Goal: Communication & Community: Answer question/provide support

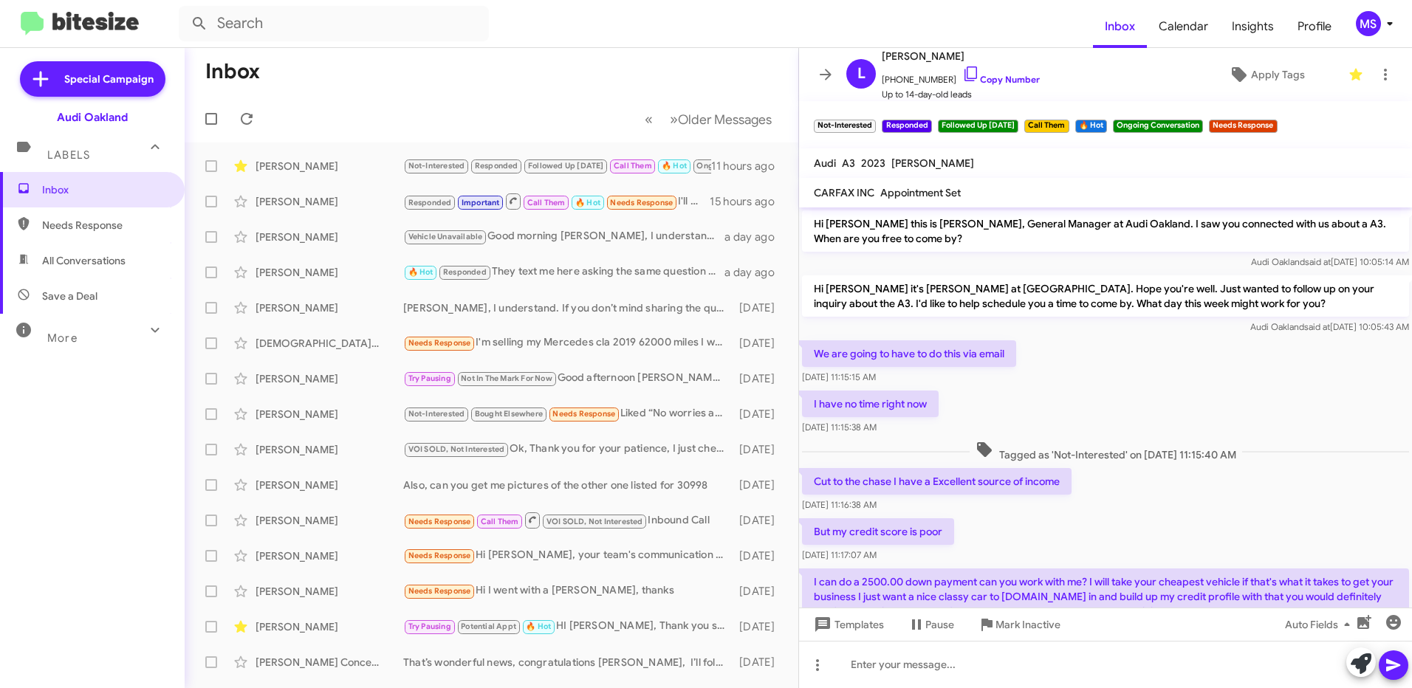
scroll to position [1656, 0]
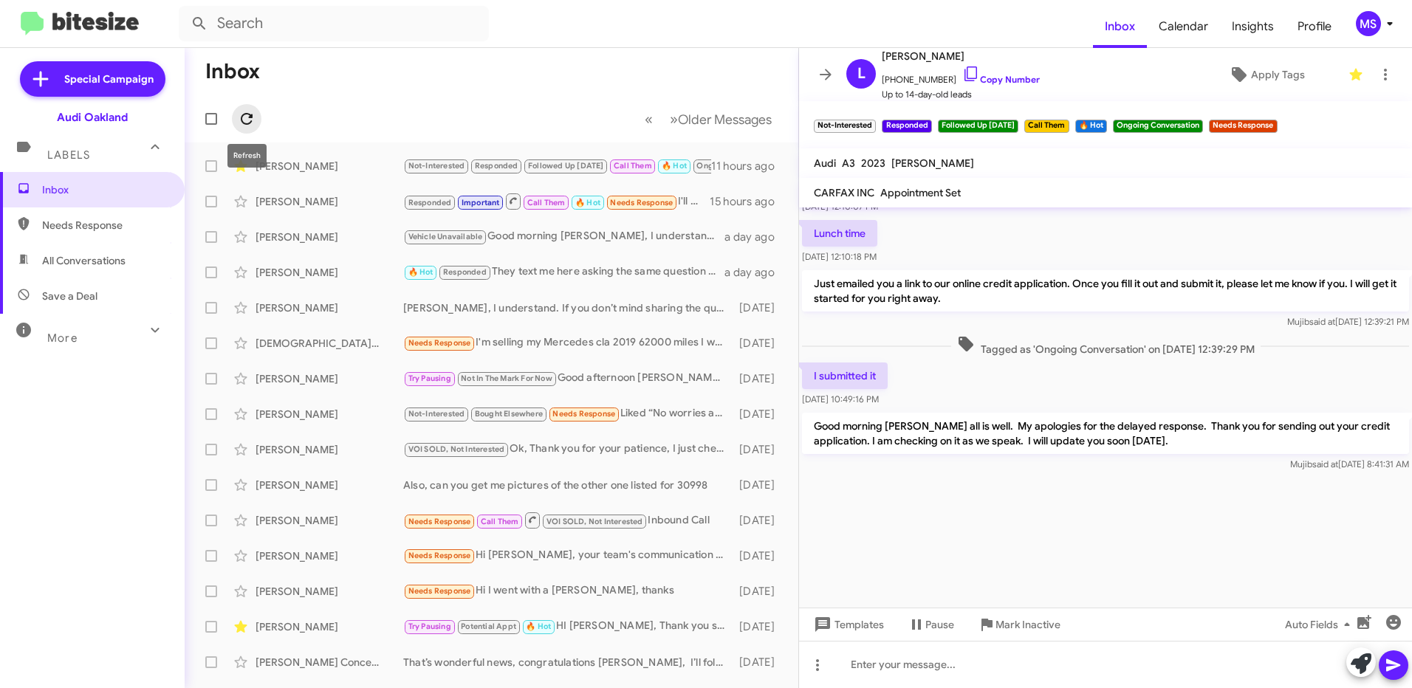
click at [243, 112] on icon at bounding box center [247, 119] width 18 height 18
click at [242, 121] on icon at bounding box center [247, 119] width 12 height 12
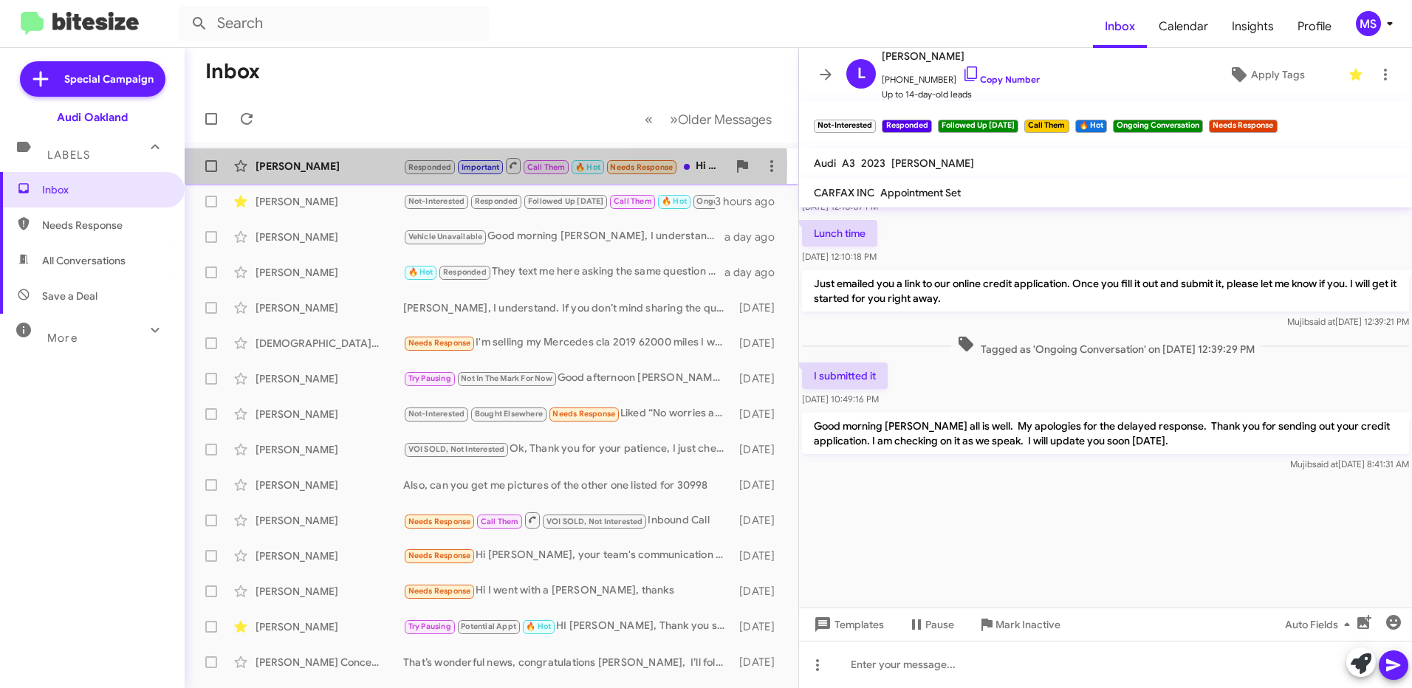
click at [334, 166] on div "[PERSON_NAME]" at bounding box center [330, 166] width 148 height 15
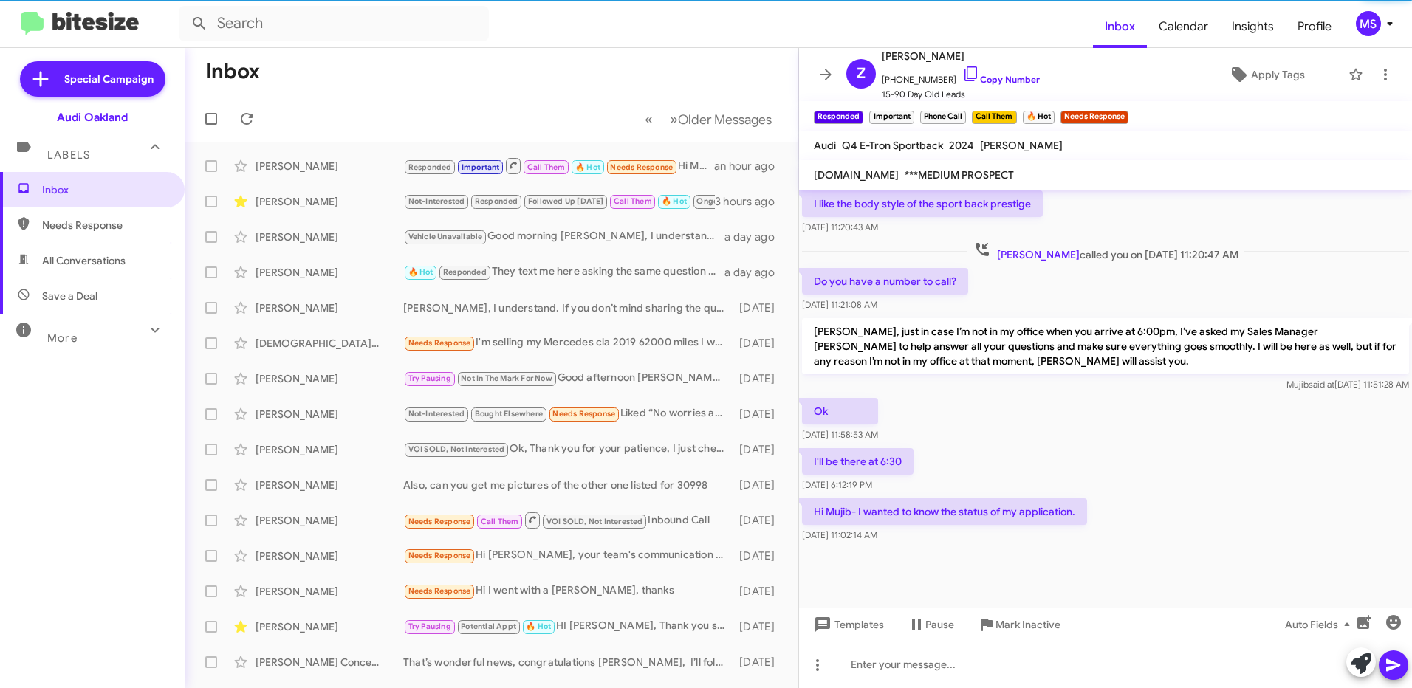
scroll to position [969, 0]
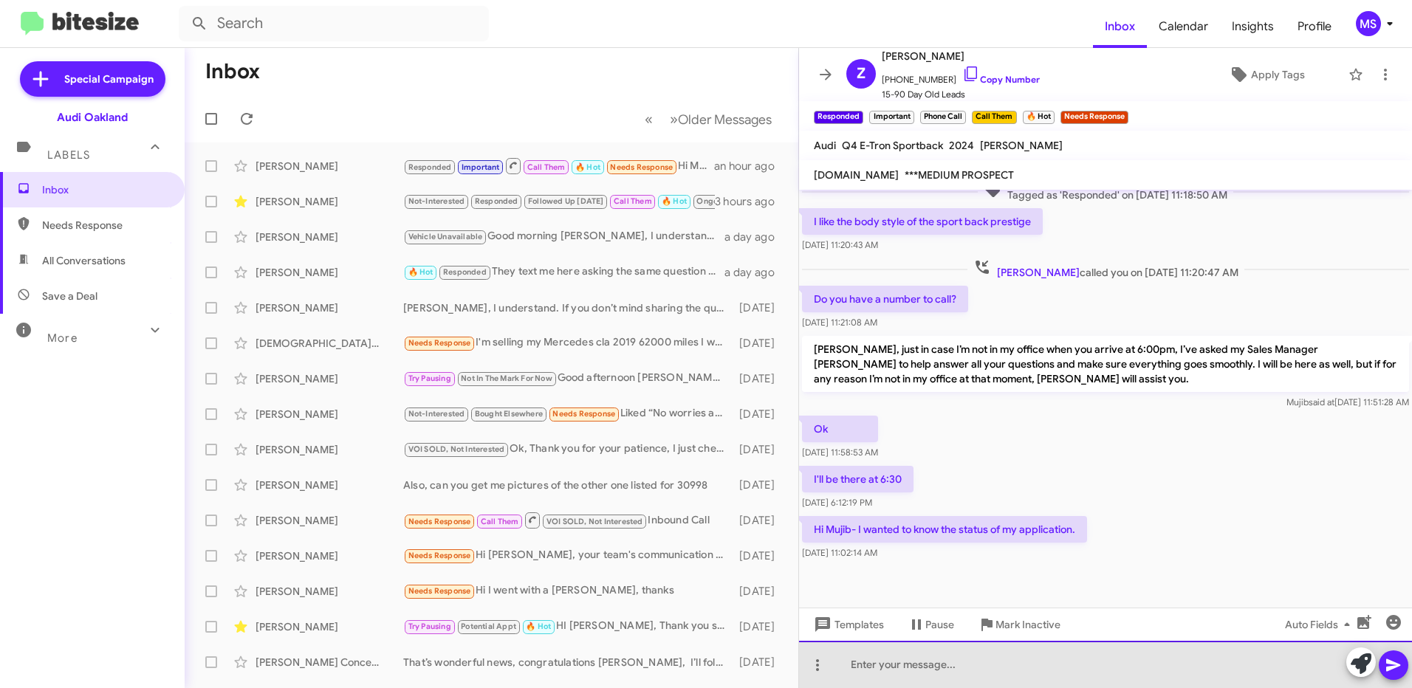
click at [1053, 658] on div at bounding box center [1105, 664] width 613 height 47
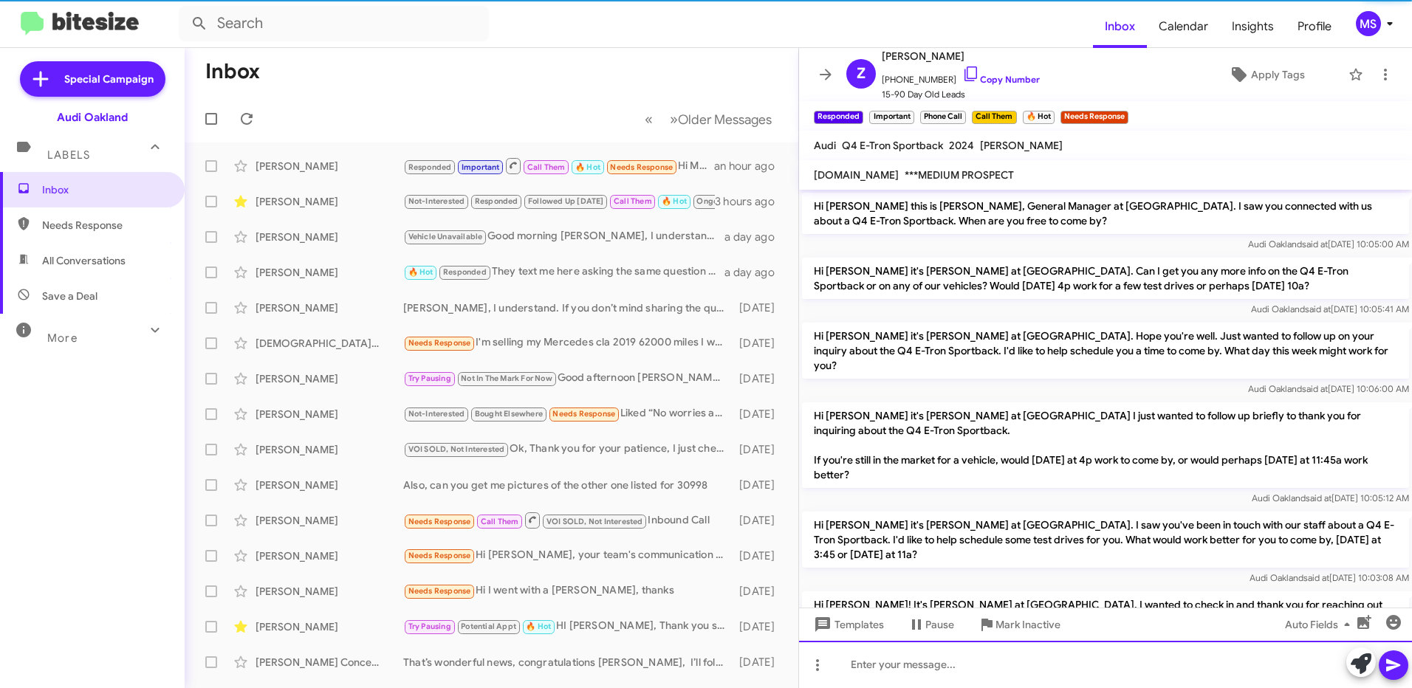
scroll to position [74, 0]
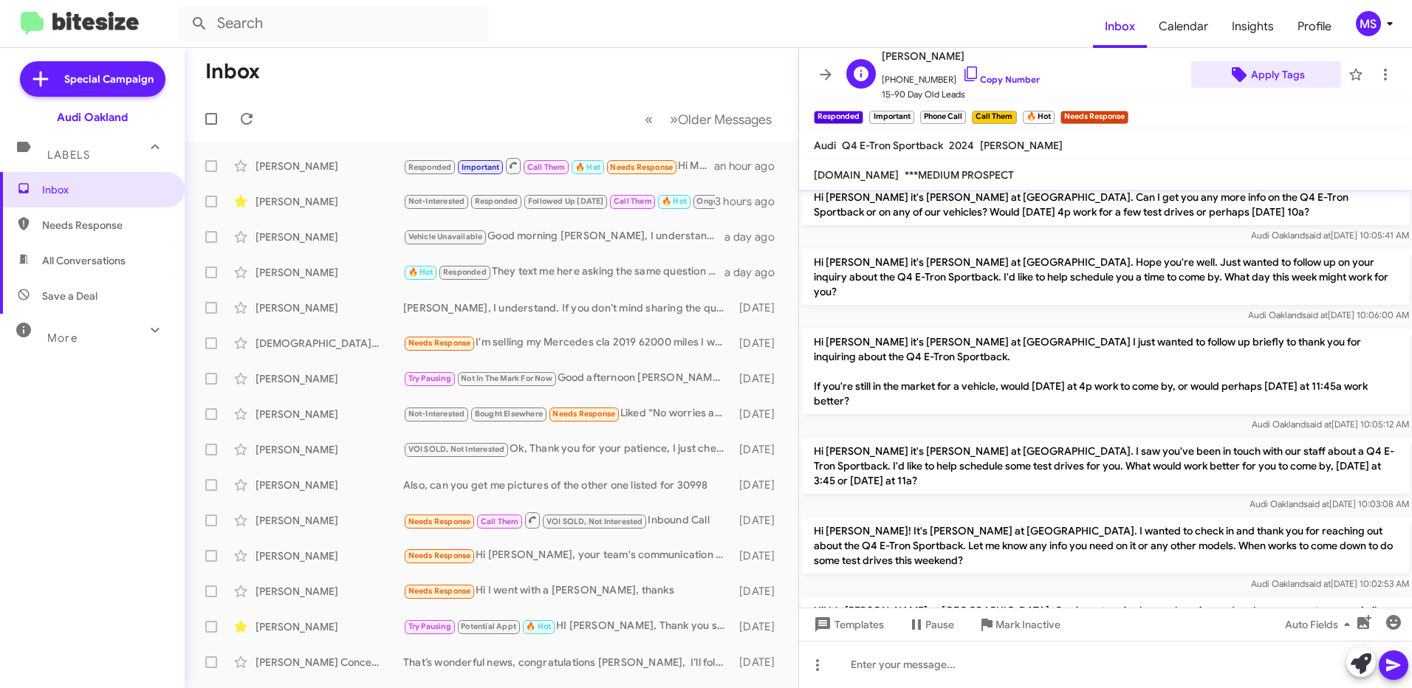
click at [1265, 74] on span "Apply Tags" at bounding box center [1278, 74] width 54 height 27
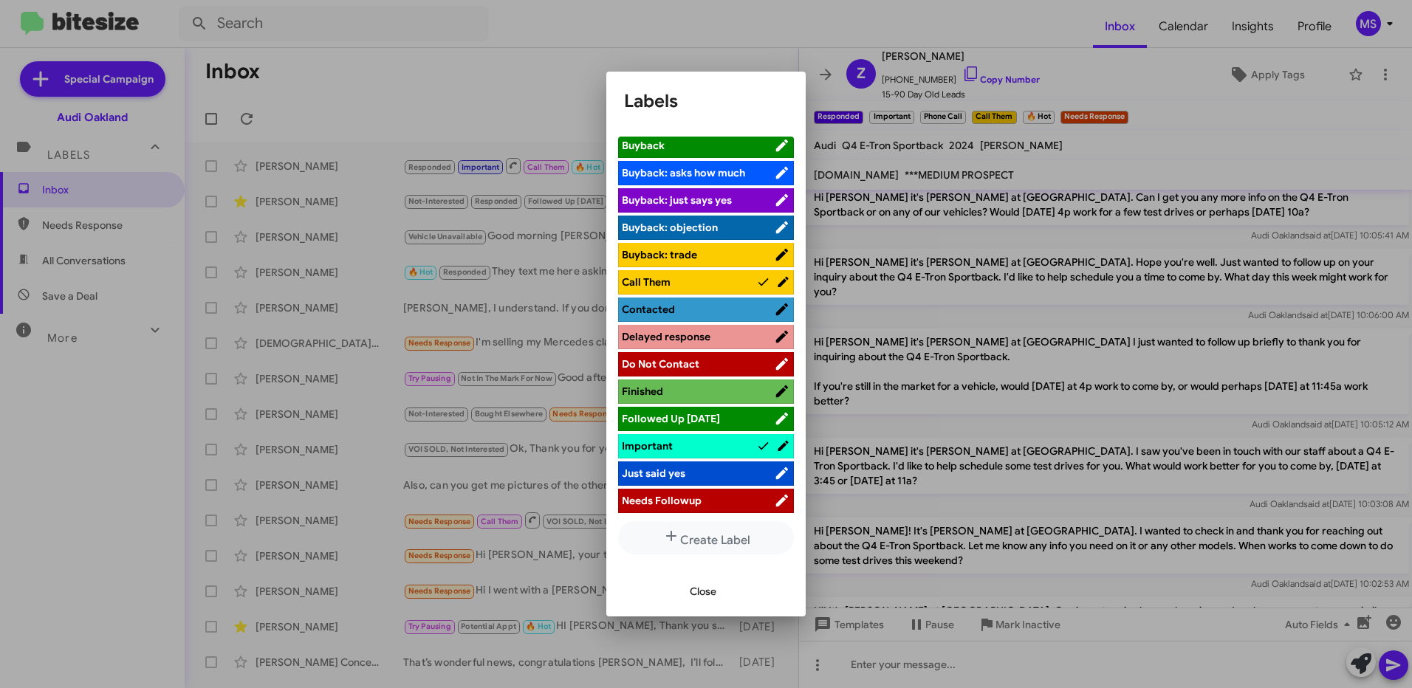
scroll to position [222, 0]
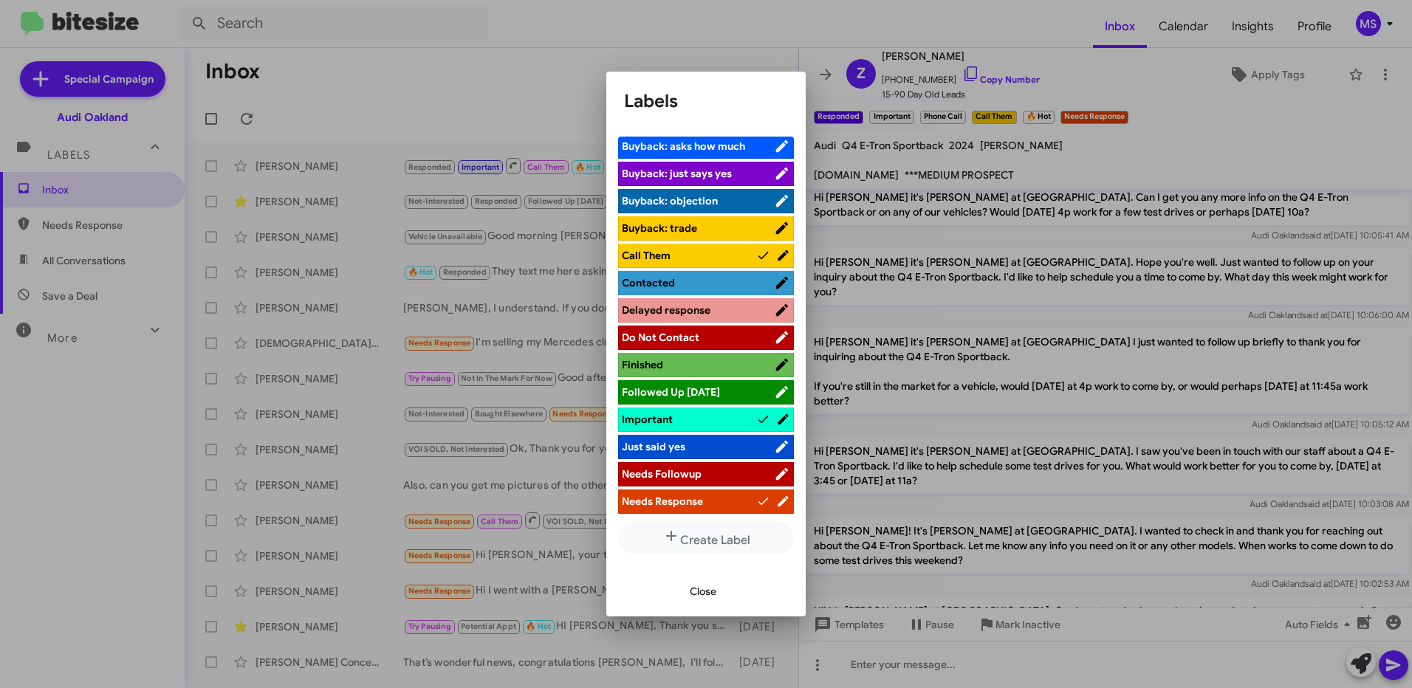
click at [713, 392] on span "Followed Up [DATE]" at bounding box center [671, 392] width 98 height 13
click at [700, 589] on span "Close" at bounding box center [703, 591] width 27 height 27
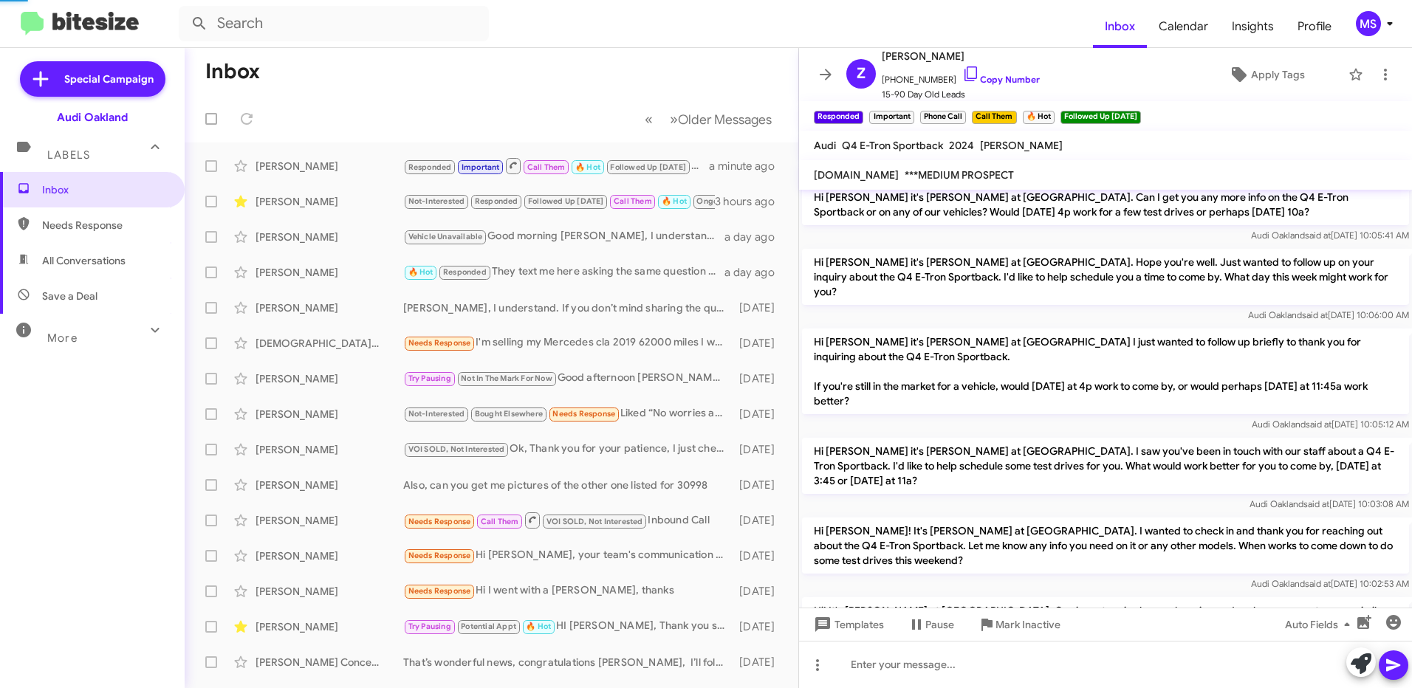
scroll to position [872, 0]
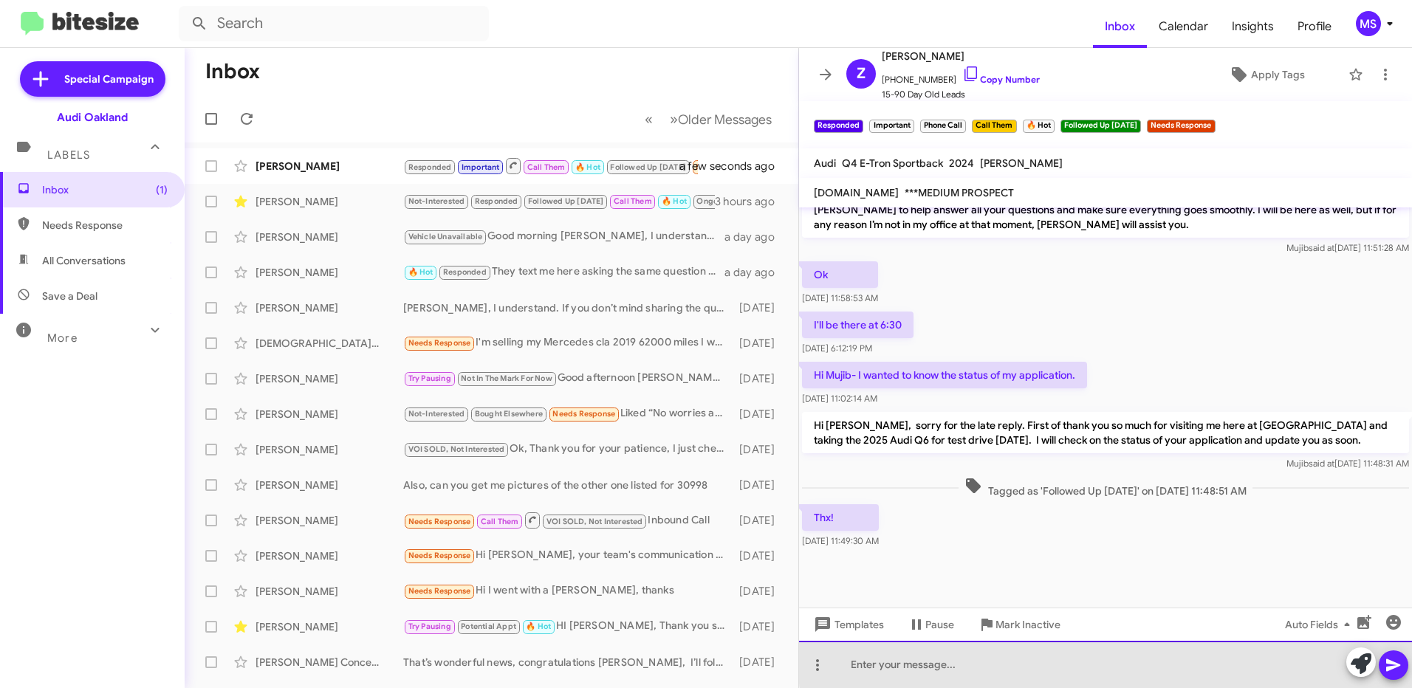
click at [1127, 663] on div at bounding box center [1105, 664] width 613 height 47
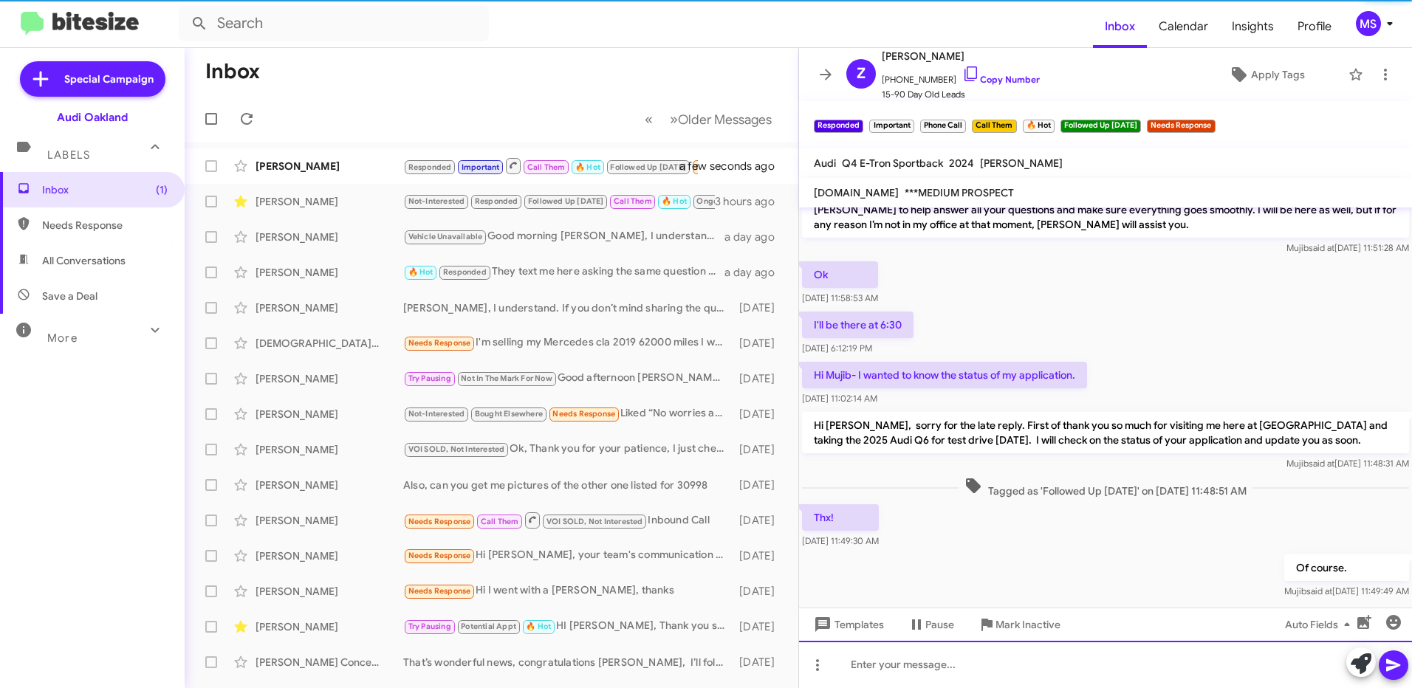
scroll to position [97, 0]
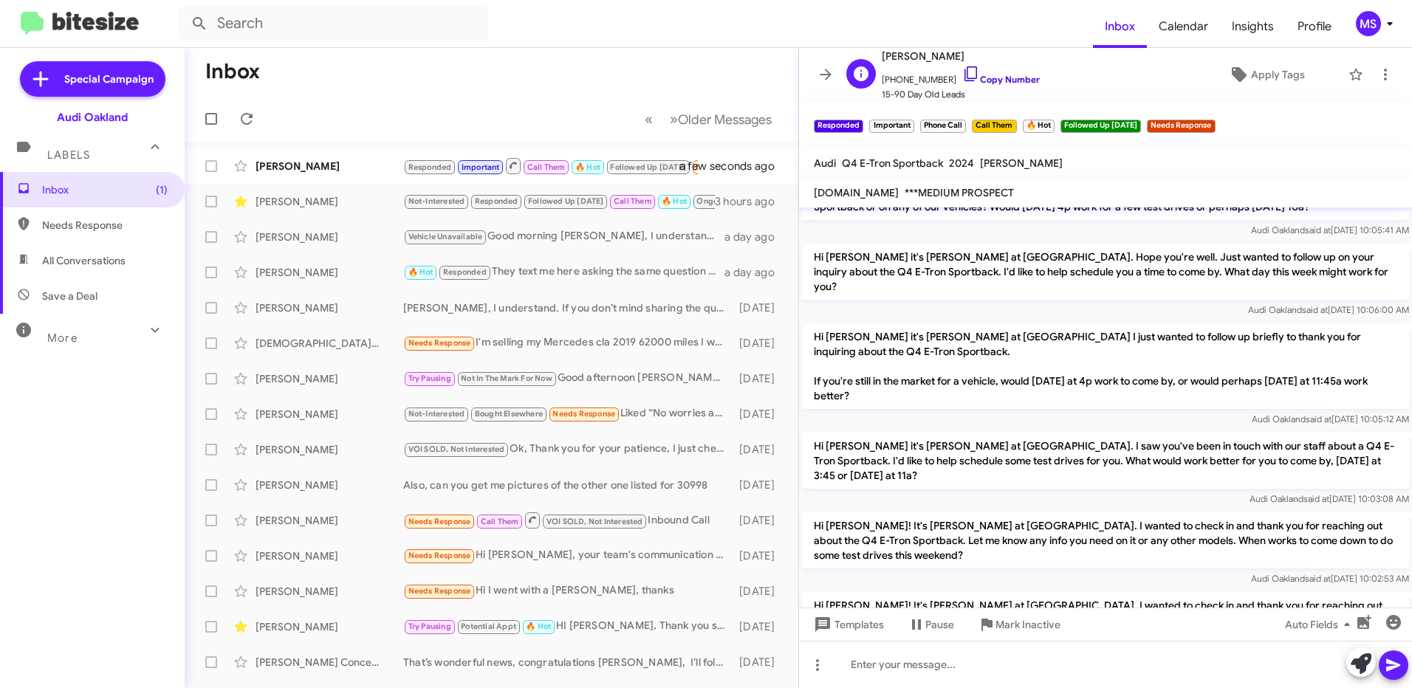
click at [1010, 78] on link "Copy Number" at bounding box center [1001, 79] width 78 height 11
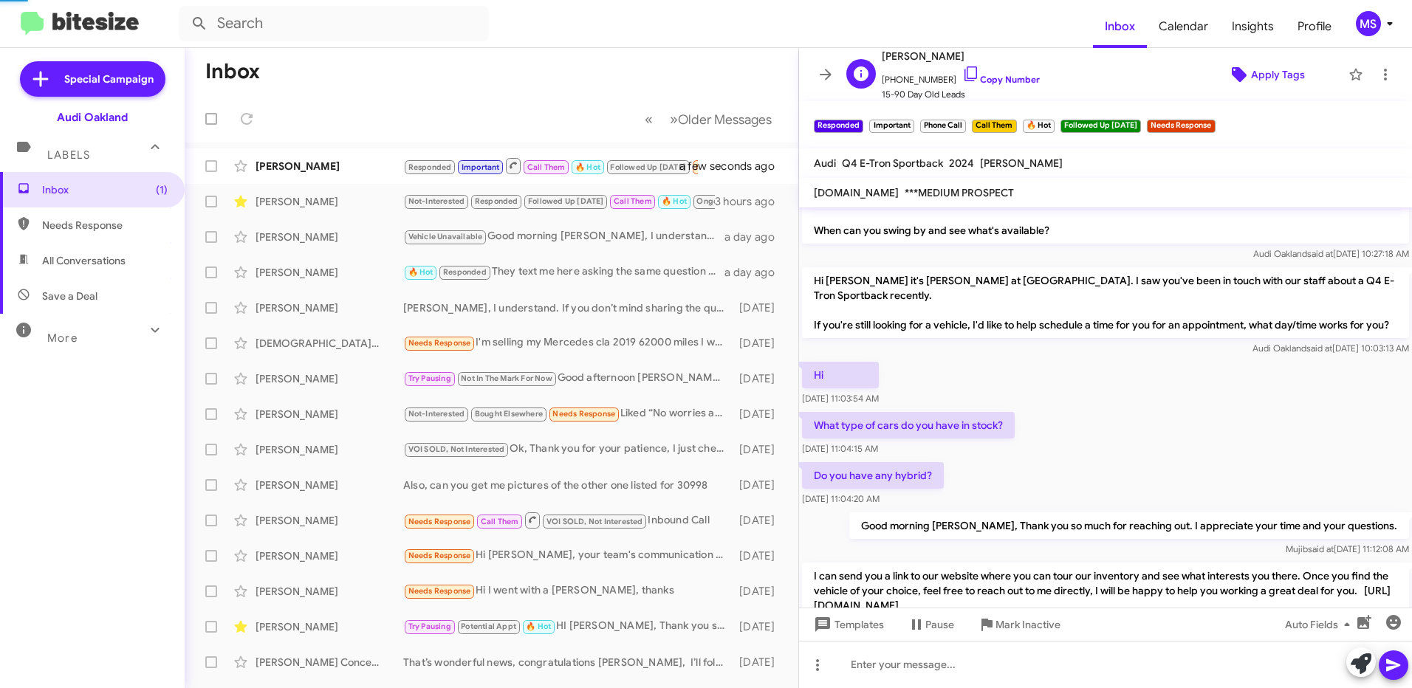
scroll to position [831, 0]
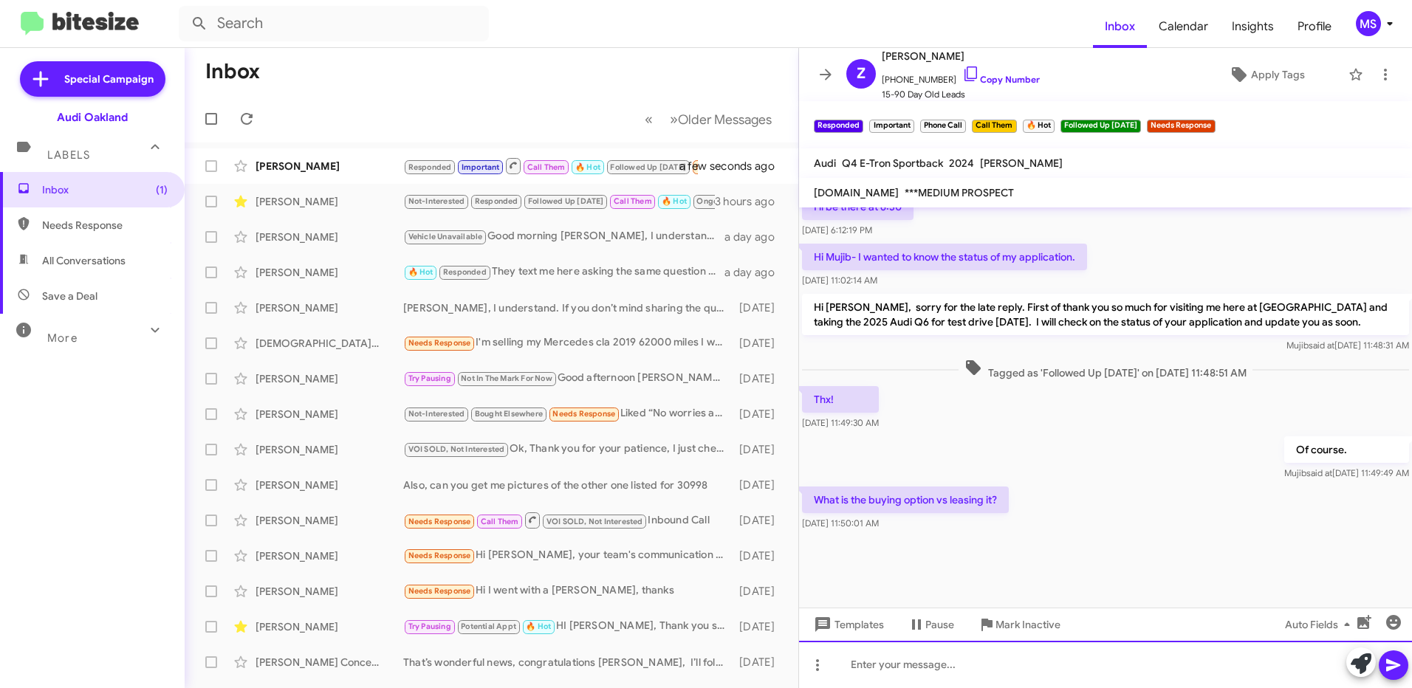
click at [1056, 662] on div at bounding box center [1105, 664] width 613 height 47
drag, startPoint x: 1003, startPoint y: 500, endPoint x: 810, endPoint y: 502, distance: 193.5
click at [810, 502] on p "What is the buying option vs leasing it?" at bounding box center [905, 500] width 207 height 27
copy p "What is the buying option vs leasing it?"
click at [989, 659] on div "Leasing" at bounding box center [1105, 664] width 613 height 47
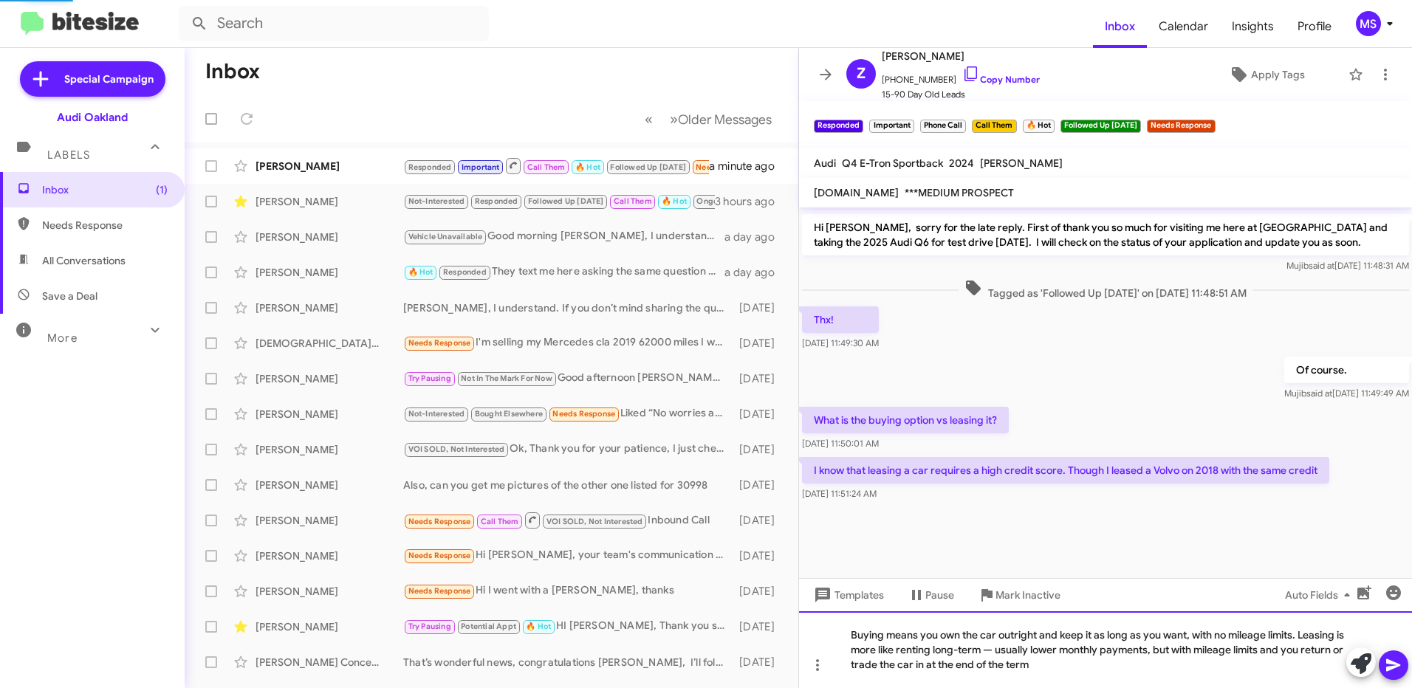
scroll to position [757, 0]
click at [1005, 652] on div "Buying means you own the car outright and keep it as long as you want, with no …" at bounding box center [1105, 650] width 613 height 77
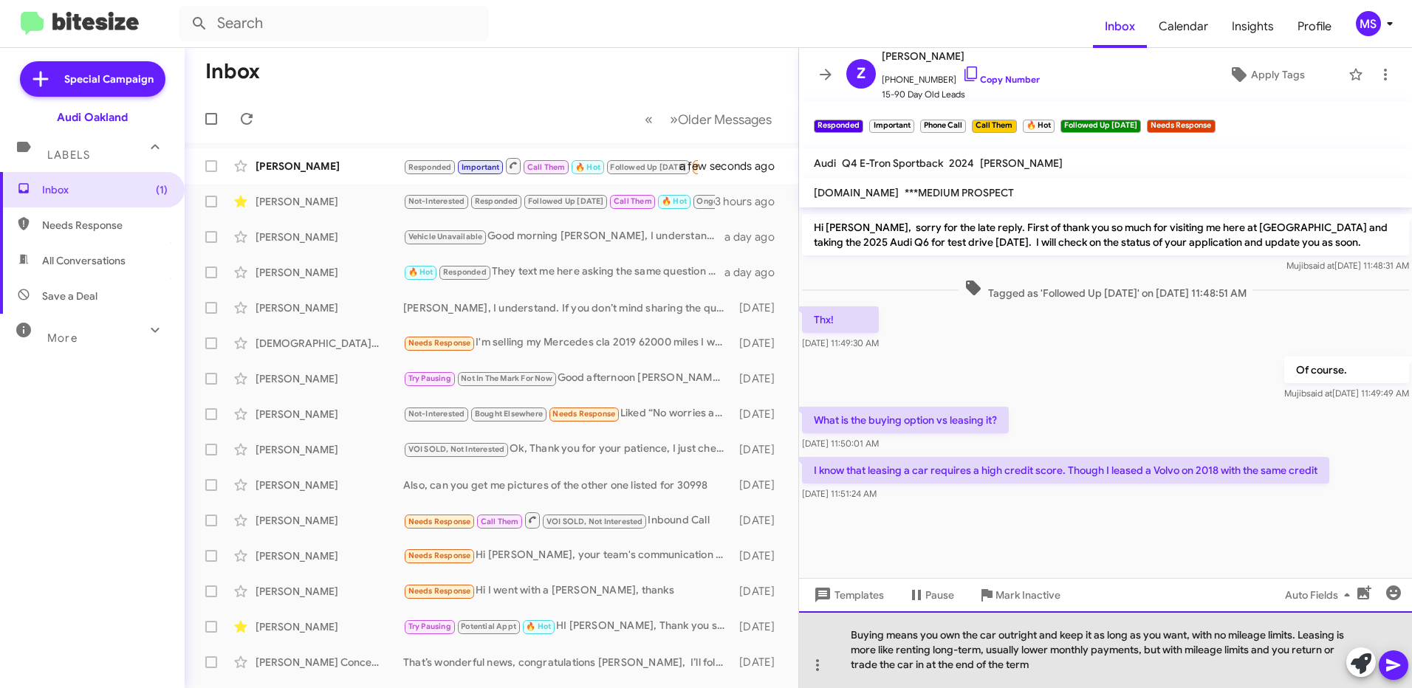
click at [968, 653] on div "Buying means you own the car outright and keep it as long as you want, with no …" at bounding box center [1105, 650] width 613 height 77
click at [1106, 673] on div "Buying means you own the car outright and keep it as long as you want, with no …" at bounding box center [1105, 650] width 613 height 77
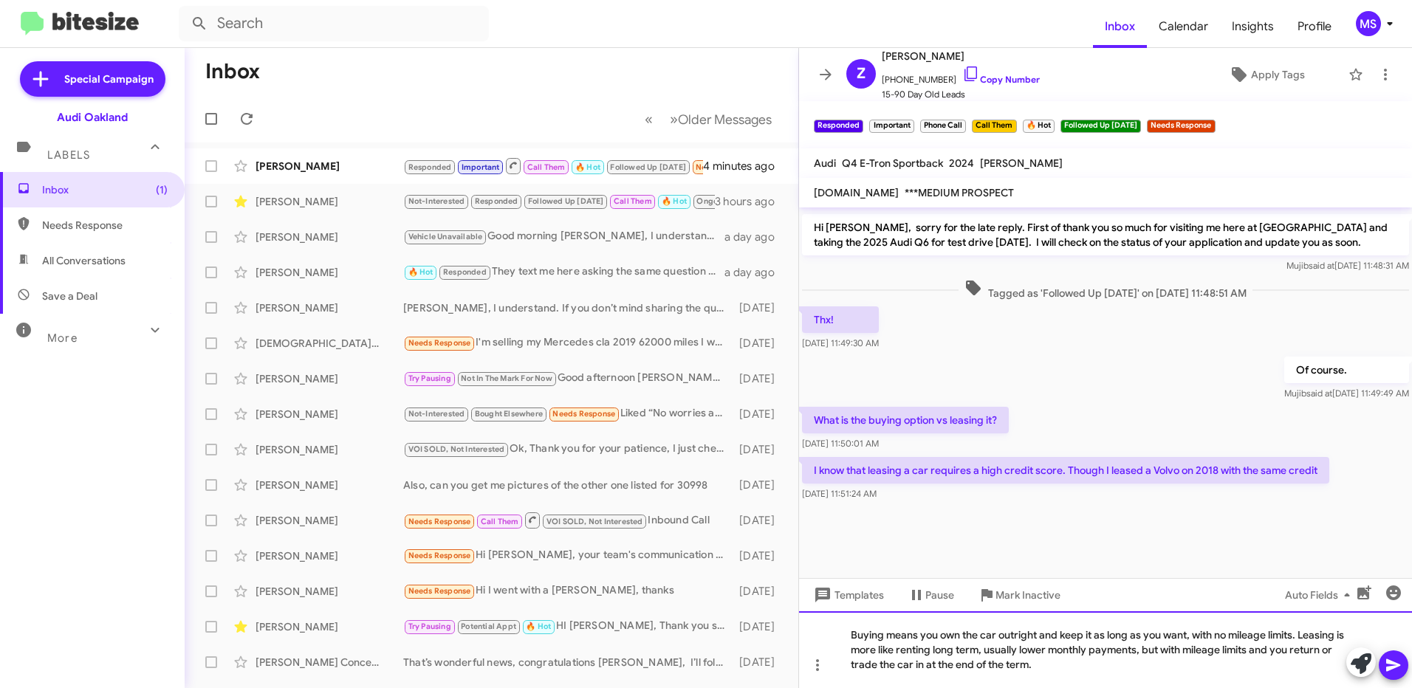
click at [1063, 669] on div "Buying means you own the car outright and keep it as long as you want, with no …" at bounding box center [1105, 650] width 613 height 77
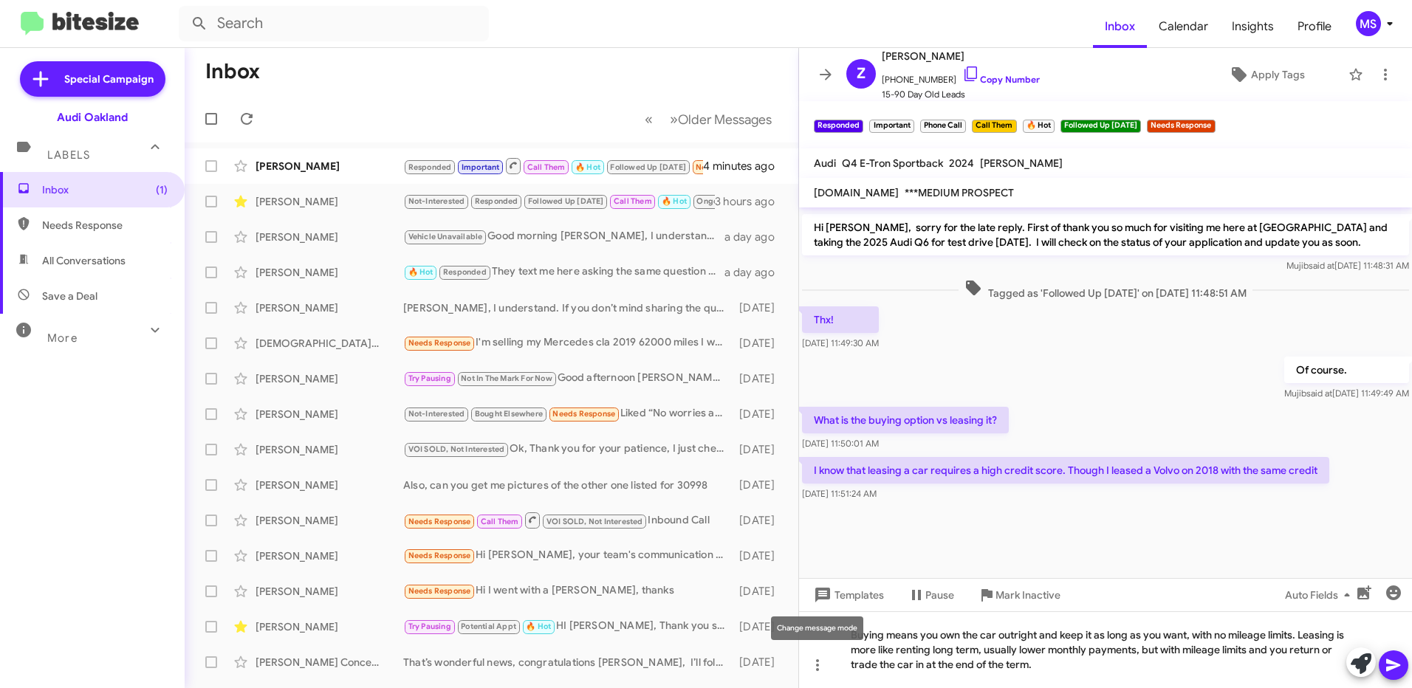
click at [849, 642] on mat-tooltip-component "Change message mode" at bounding box center [817, 628] width 113 height 44
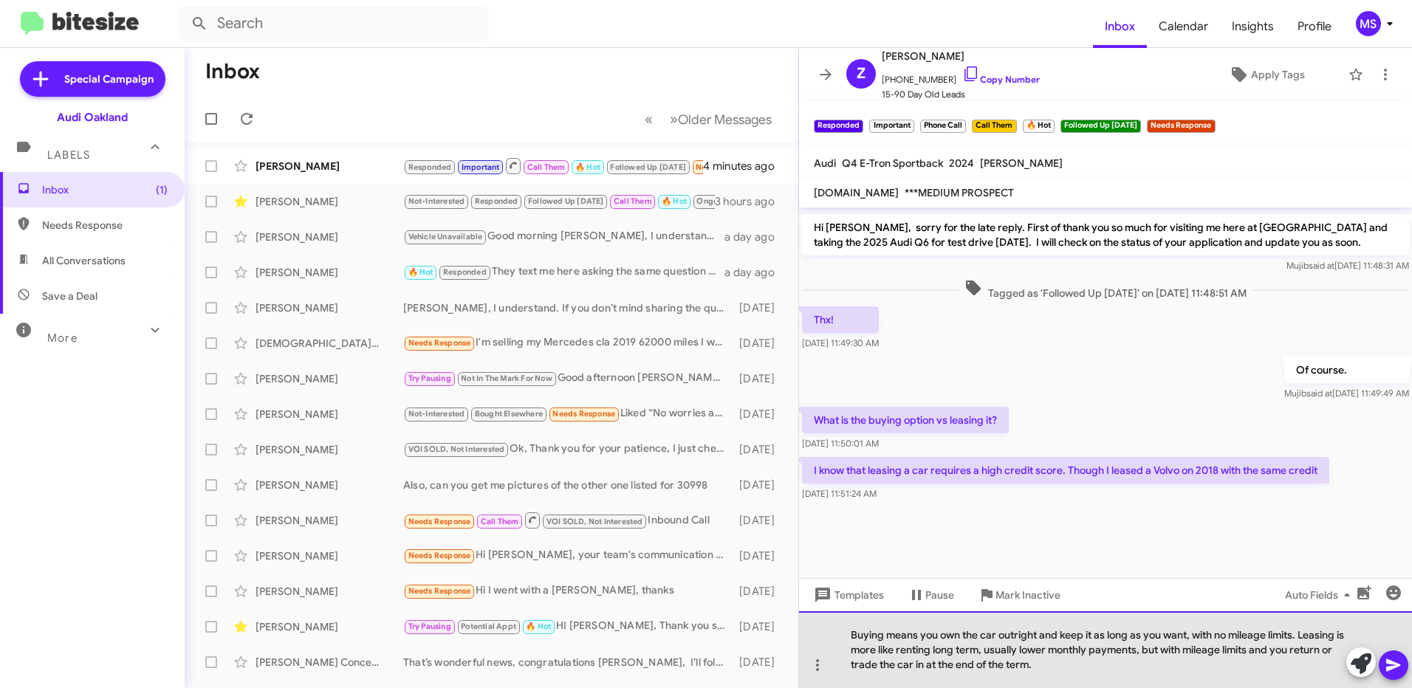
click at [921, 632] on div "Buying means you own the car outright and keep it as long as you want, with no …" at bounding box center [1105, 650] width 613 height 77
click at [851, 629] on div "Buying means you own the car outright and keep it as long as you want, with no …" at bounding box center [1105, 650] width 613 height 77
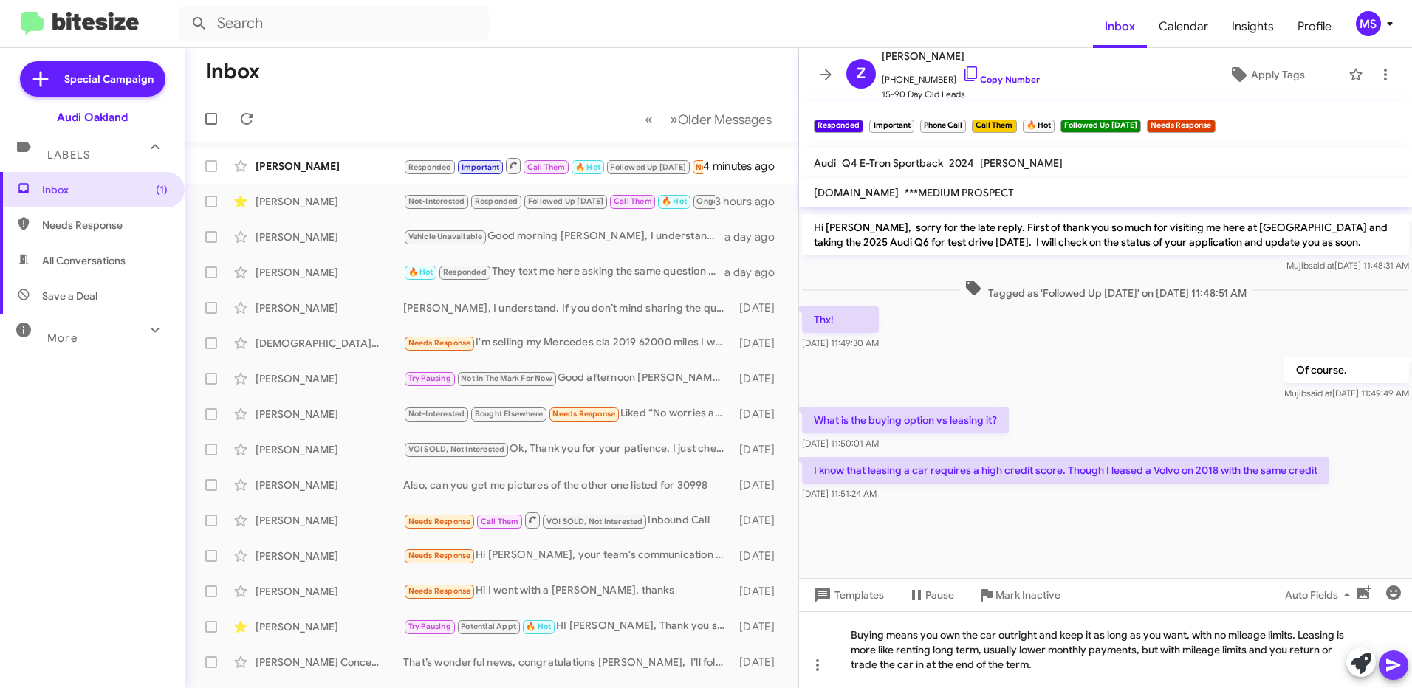
click at [1394, 666] on icon at bounding box center [1393, 666] width 14 height 13
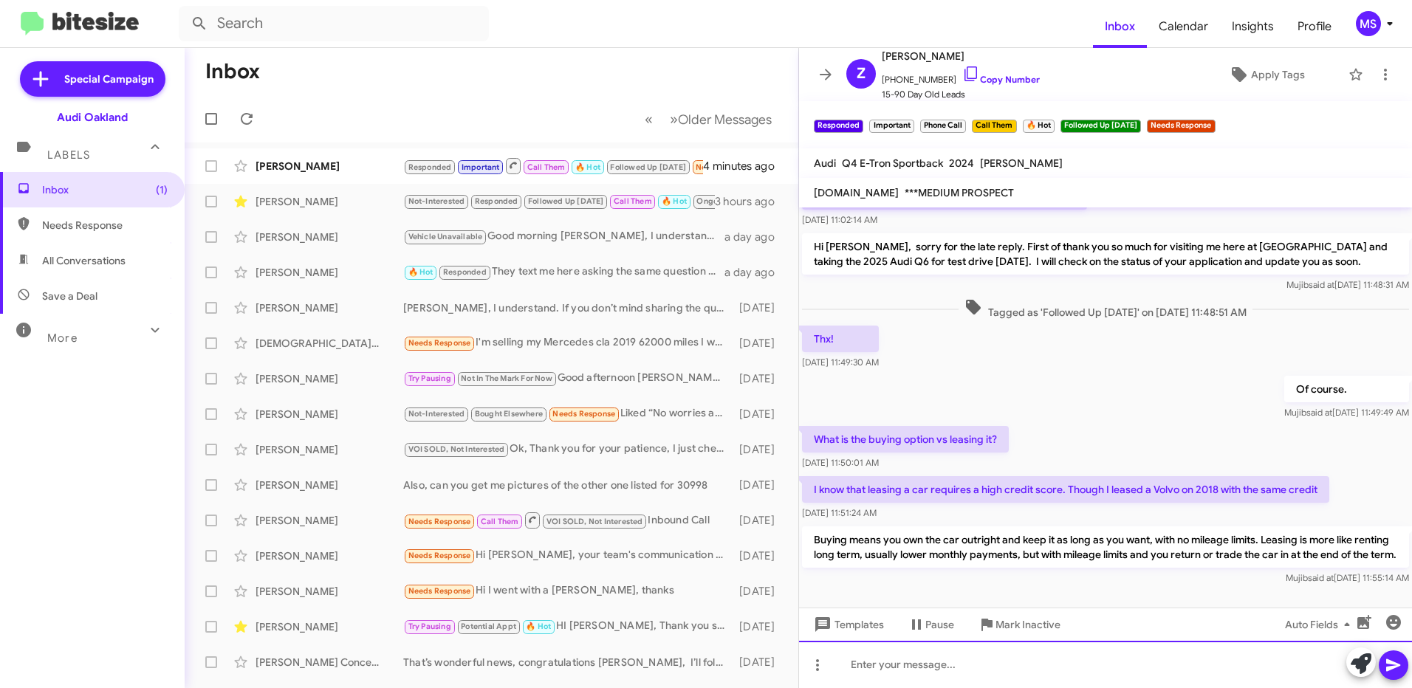
scroll to position [1523, 0]
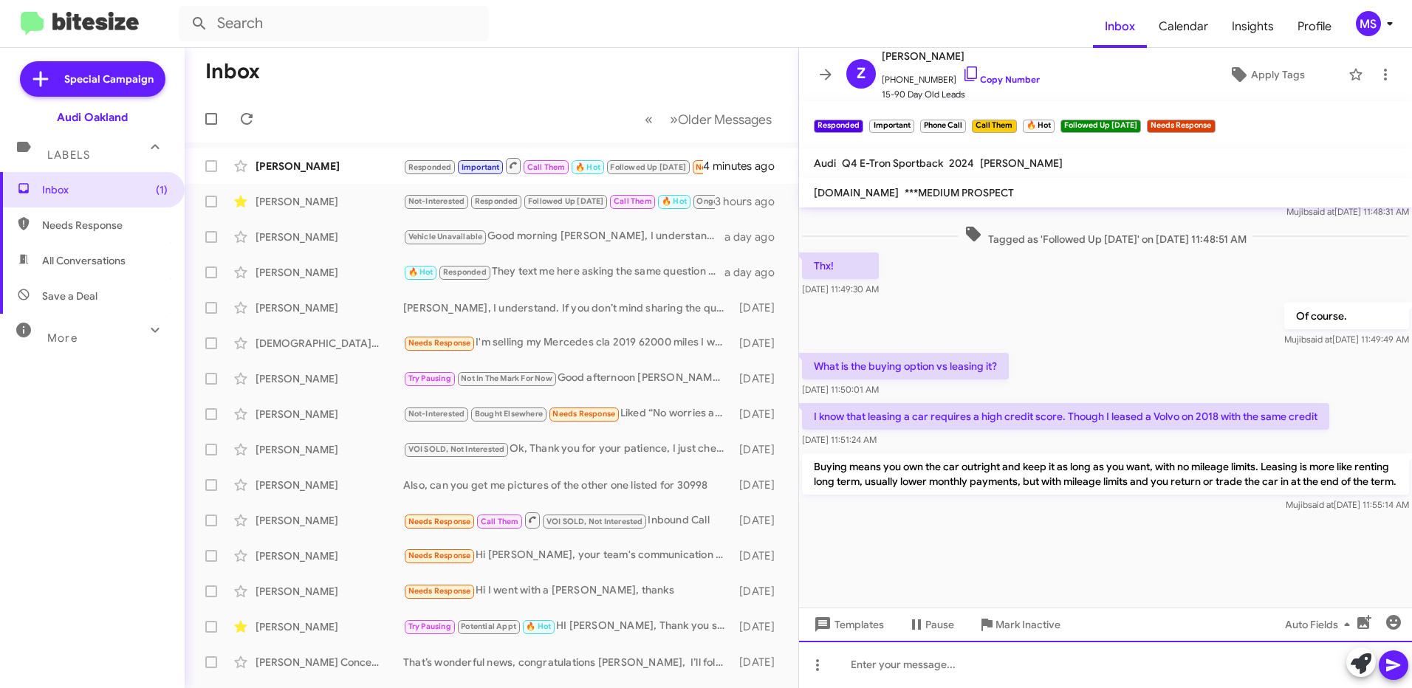
click at [949, 663] on div at bounding box center [1105, 664] width 613 height 47
click at [362, 167] on div "[PERSON_NAME]" at bounding box center [330, 166] width 148 height 15
click at [1047, 671] on div at bounding box center [1105, 664] width 613 height 47
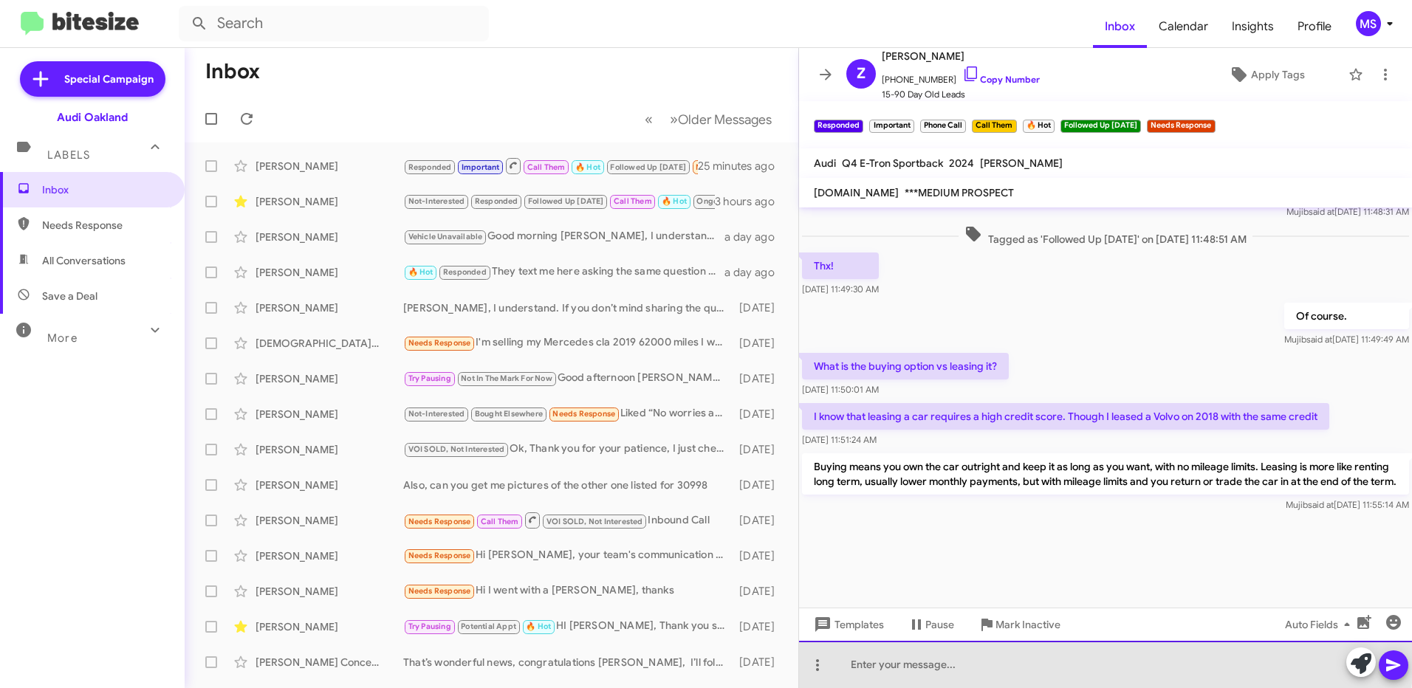
click at [981, 659] on div at bounding box center [1105, 664] width 613 height 47
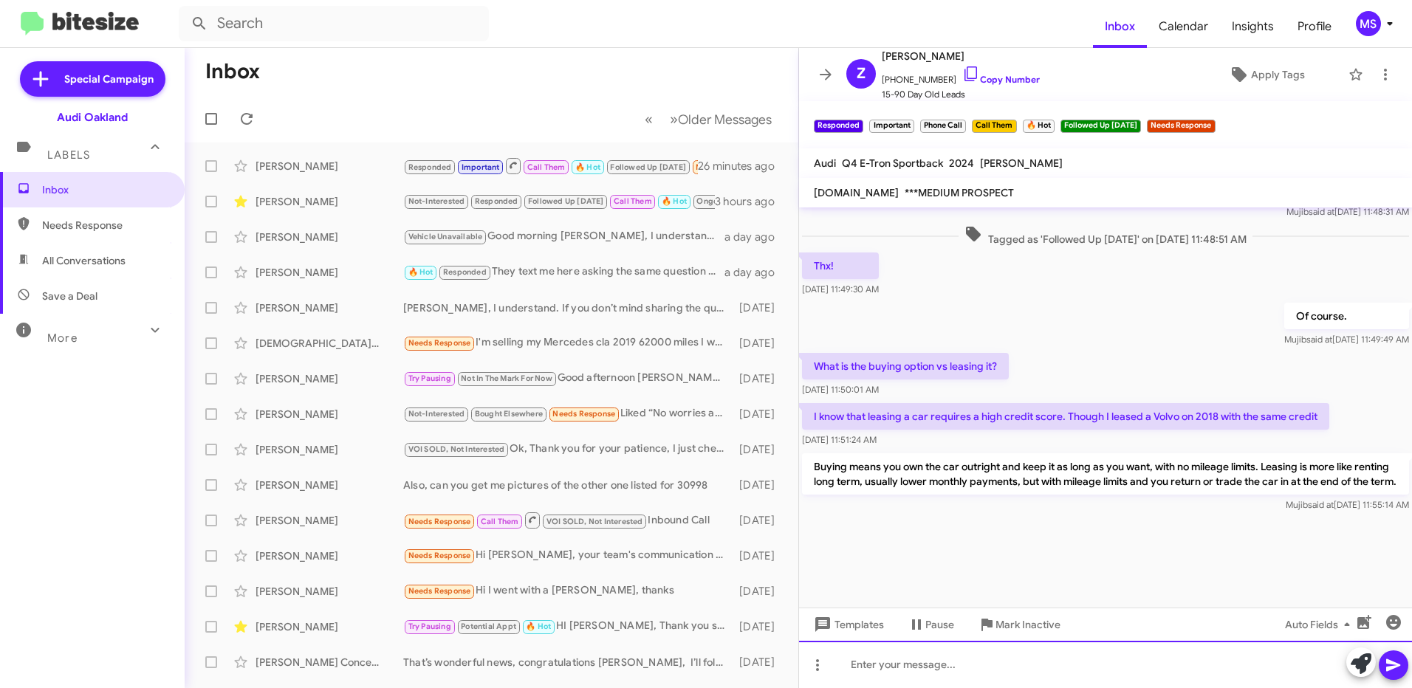
click at [1000, 678] on div at bounding box center [1105, 664] width 613 height 47
